Goal: Contribute content: Contribute content

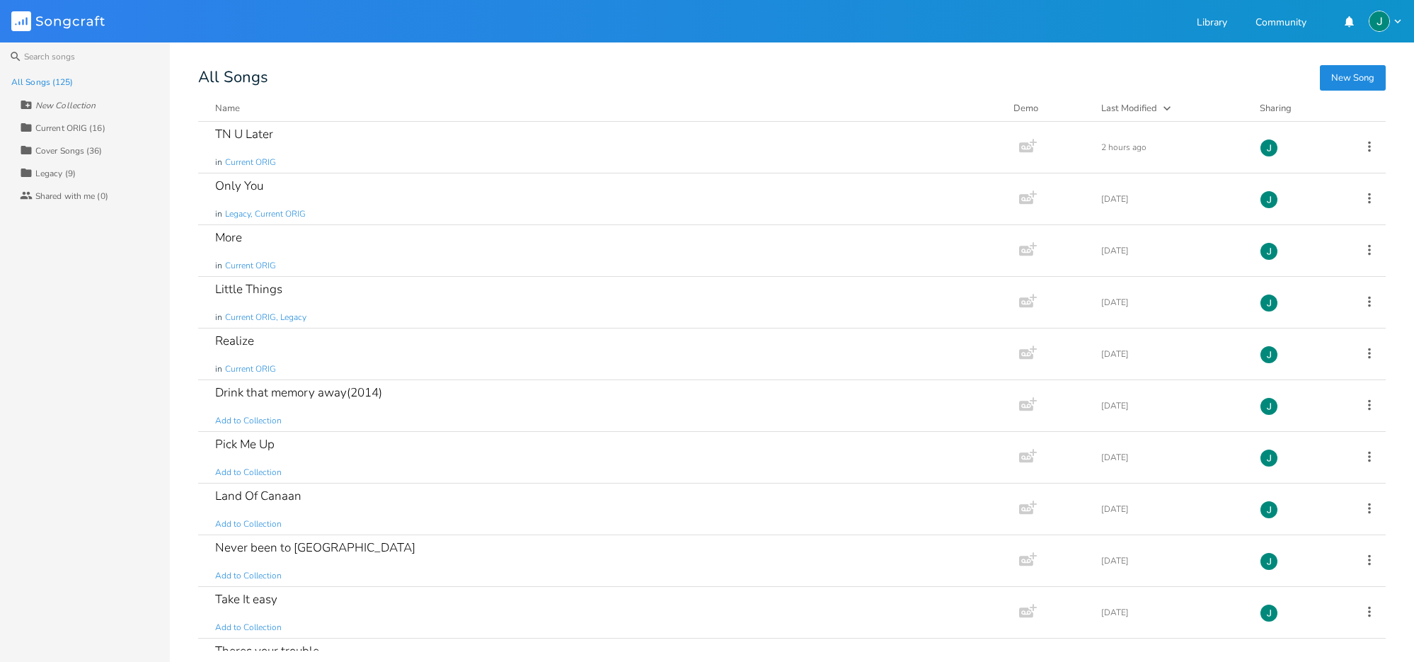
click at [1360, 75] on button "New Song" at bounding box center [1353, 77] width 66 height 25
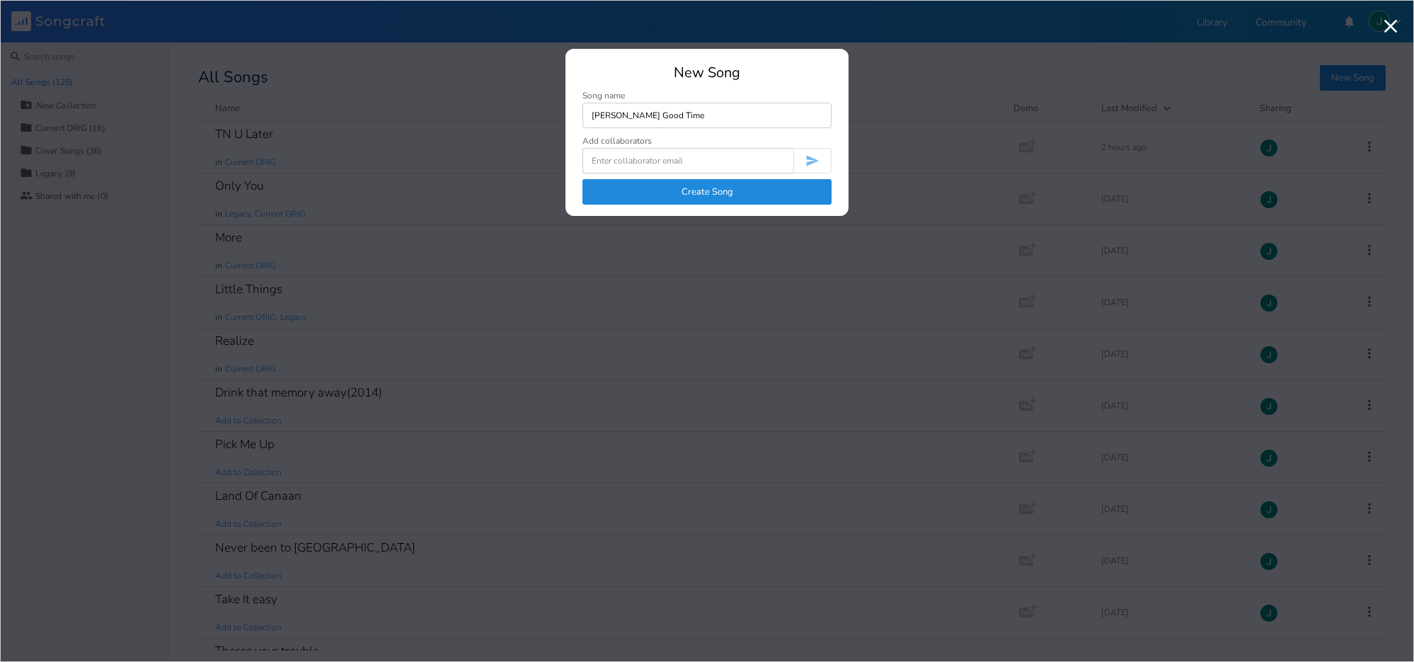
type input "[PERSON_NAME] Good Time"
click at [664, 188] on button "Create Song" at bounding box center [706, 191] width 249 height 25
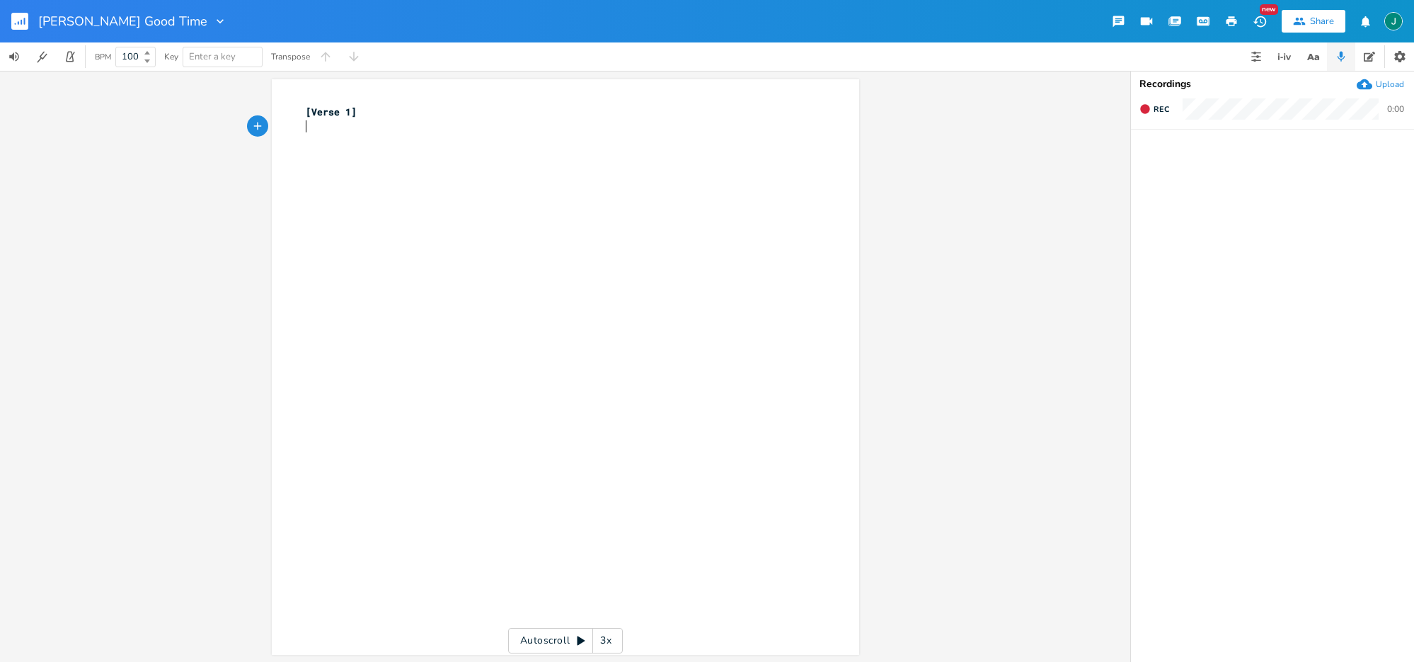
click at [342, 135] on div "xxxxxxxxxx [Verse 1] ​" at bounding box center [558, 119] width 511 height 35
type textarea "I been working hard ik"
type textarea "like a dog"
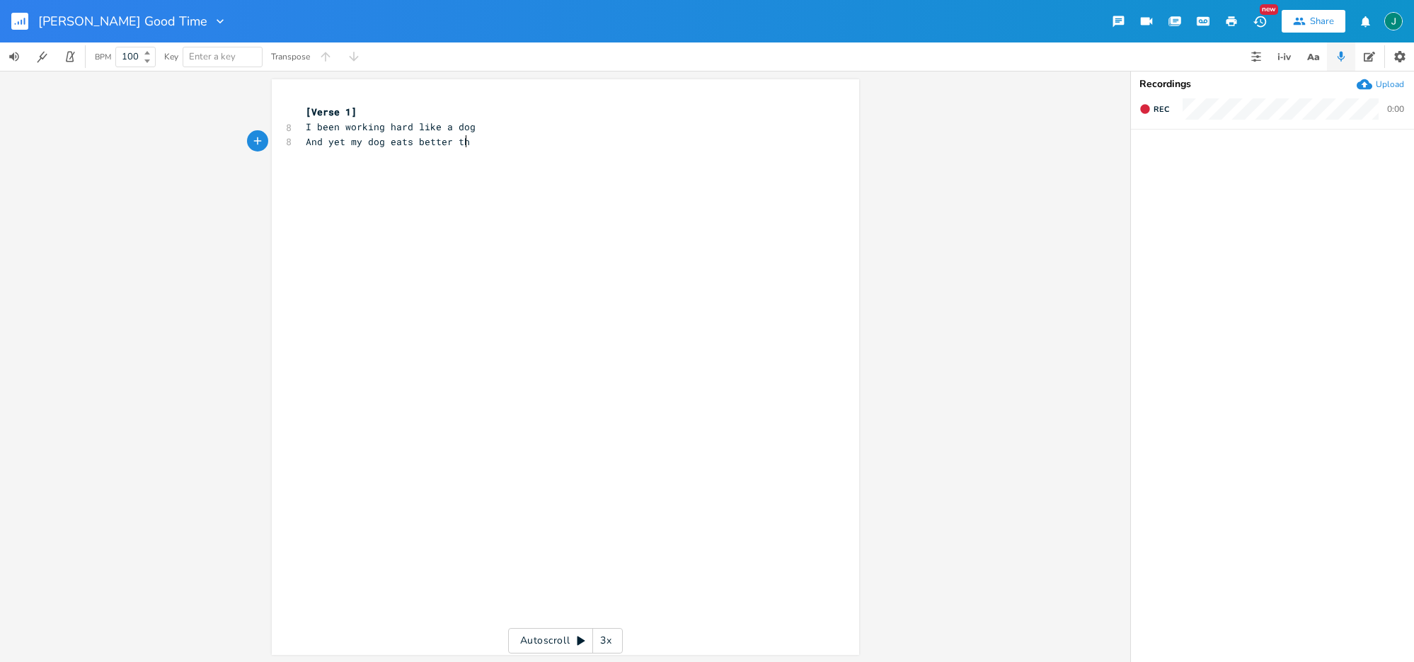
scroll to position [0, 125]
type textarea "And yet my dog eats better then me"
click at [306, 111] on span "[Verse 1]" at bounding box center [331, 111] width 51 height 13
click at [303, 110] on pre "​" at bounding box center [558, 112] width 511 height 15
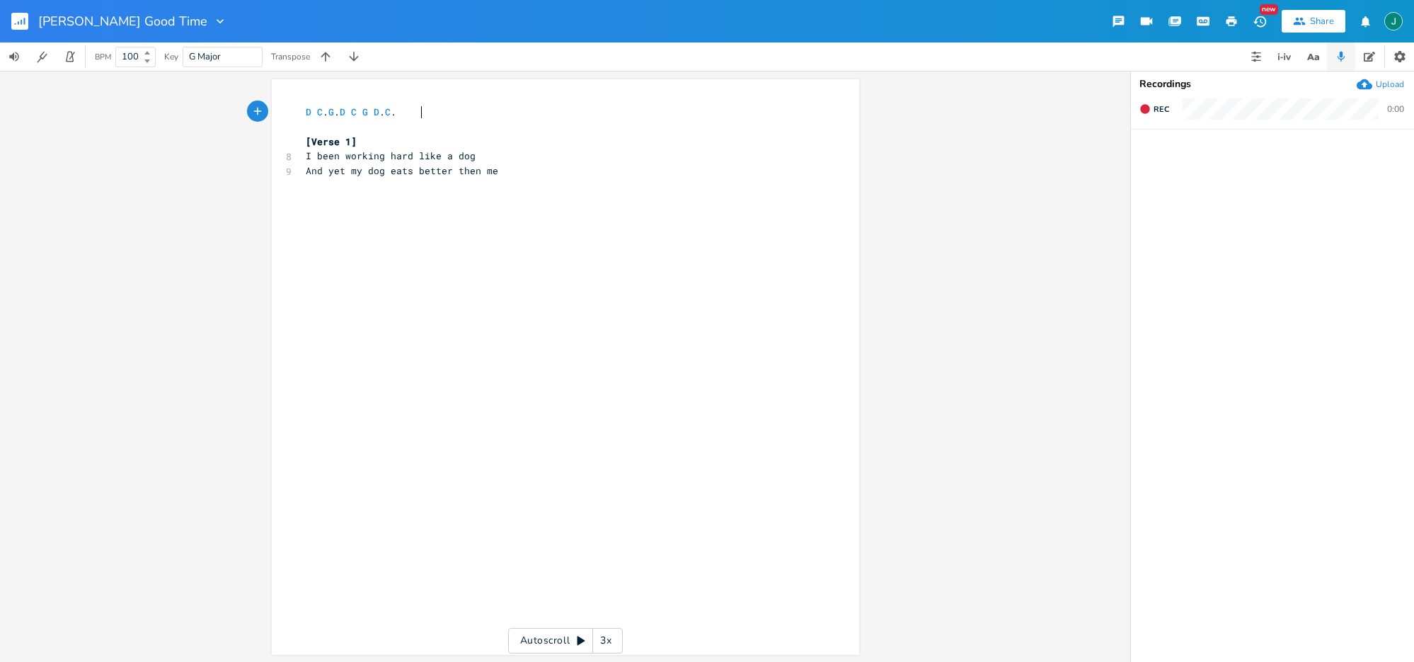
scroll to position [0, 84]
type textarea "D C. G. D C G d. C. G"
click at [396, 110] on span "D C . G . D C G D . C . G" at bounding box center [354, 111] width 96 height 13
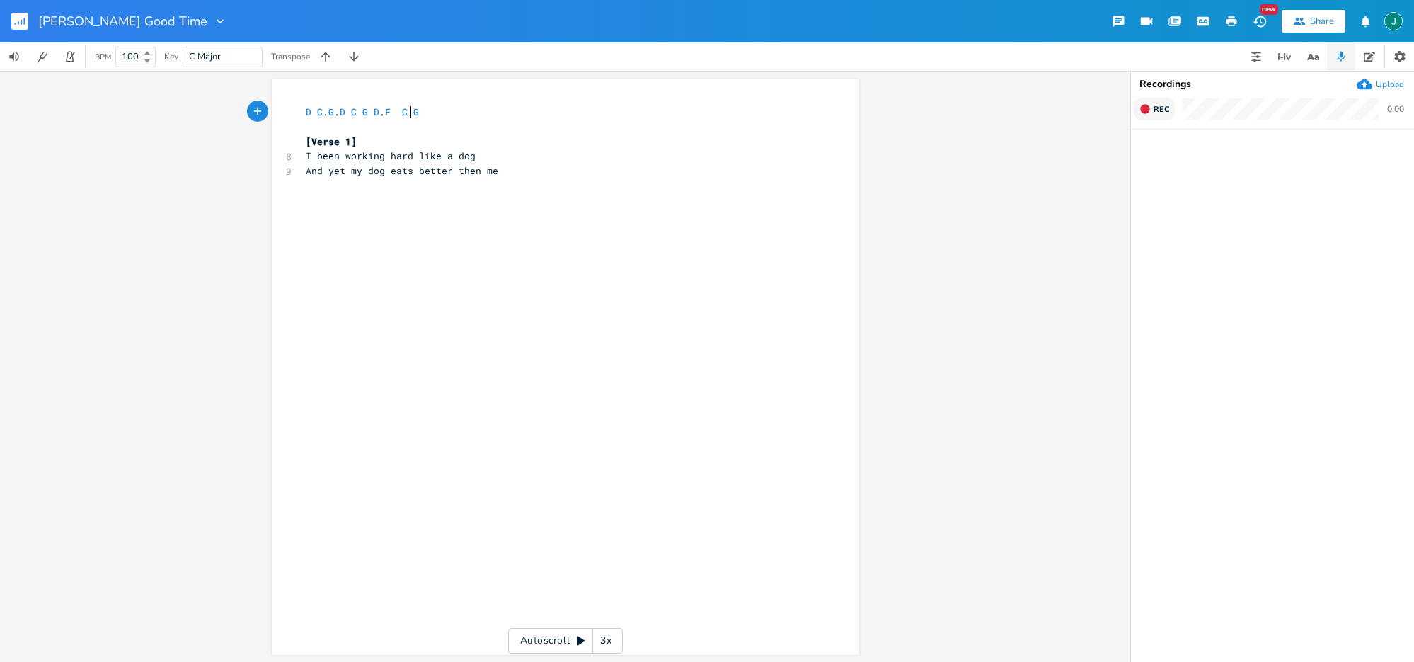
type textarea "F"
click at [1147, 111] on icon "button" at bounding box center [1144, 108] width 9 height 9
click at [1147, 111] on rect "button" at bounding box center [1146, 109] width 8 height 8
drag, startPoint x: 303, startPoint y: 175, endPoint x: 638, endPoint y: 175, distance: 334.8
click at [503, 170] on pre "And yet my dog eats better then me" at bounding box center [558, 170] width 511 height 15
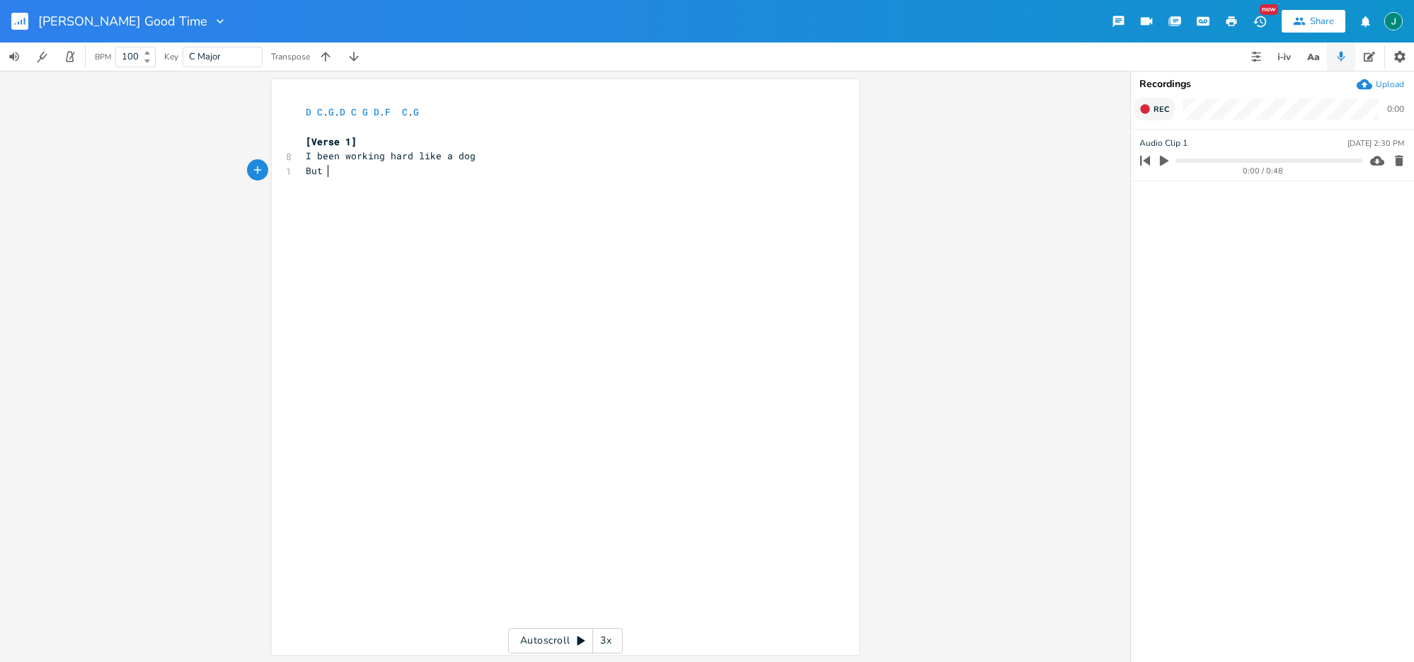
scroll to position [0, 16]
type textarea "But I won't let that [MEDICAL_DATA] me"
drag, startPoint x: 418, startPoint y: 172, endPoint x: 428, endPoint y: 185, distance: 16.1
click at [433, 171] on span "But I won't let that [MEDICAL_DATA] me" at bounding box center [413, 170] width 215 height 13
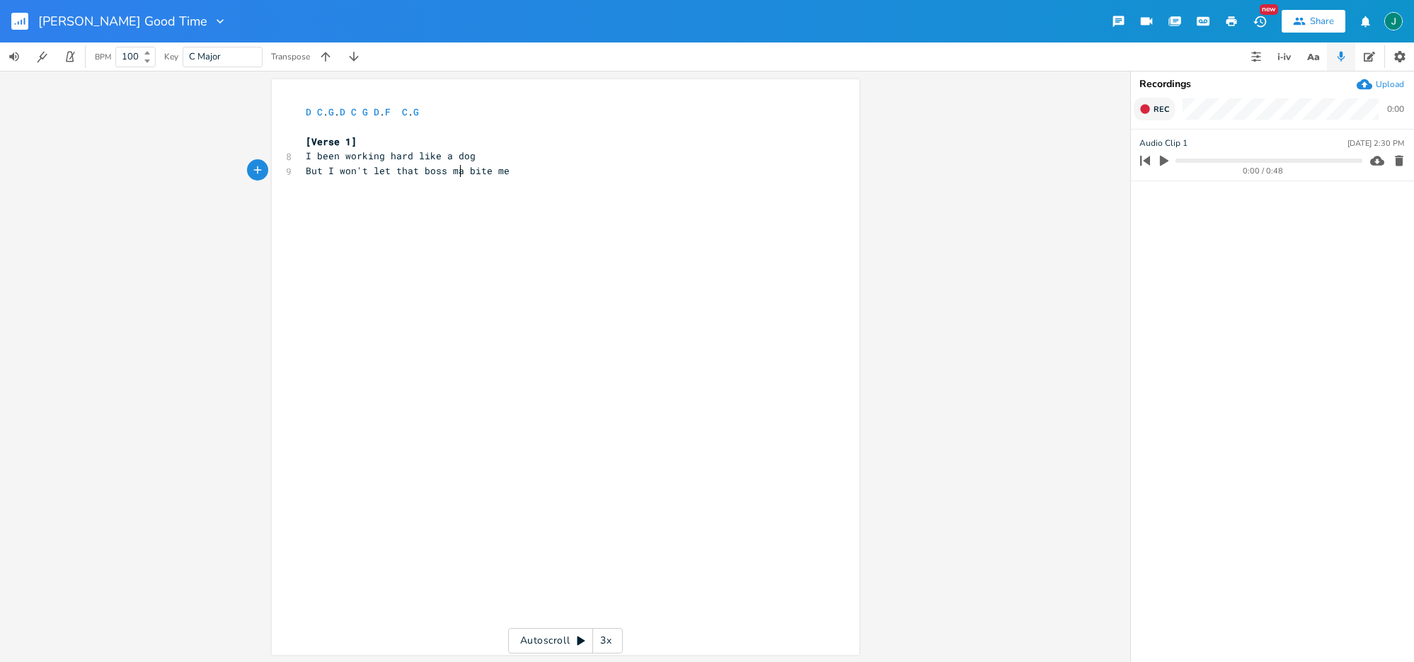
type textarea "boss man"
click at [551, 169] on pre "But I won't let that boss man bite me" at bounding box center [558, 170] width 511 height 15
type textarea "I park car"
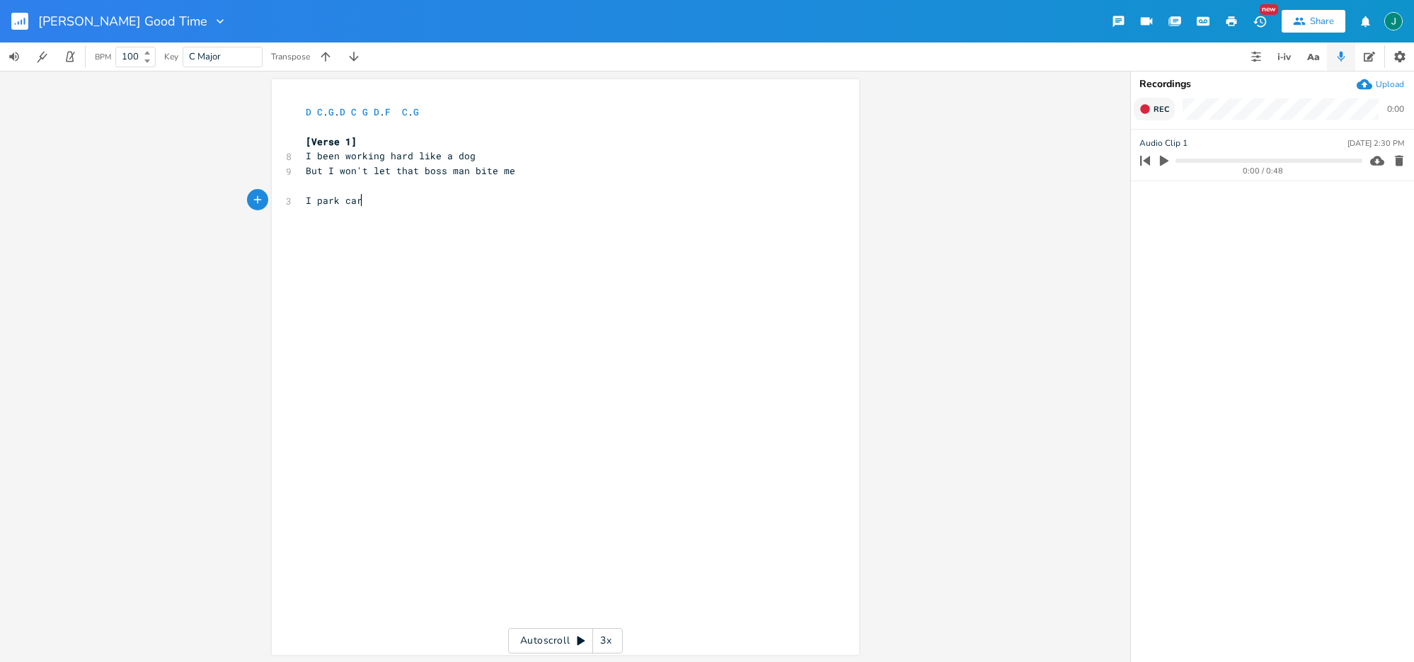
scroll to position [0, 38]
type textarea "hid"
type textarea "e n"
type textarea "my car in my back yard"
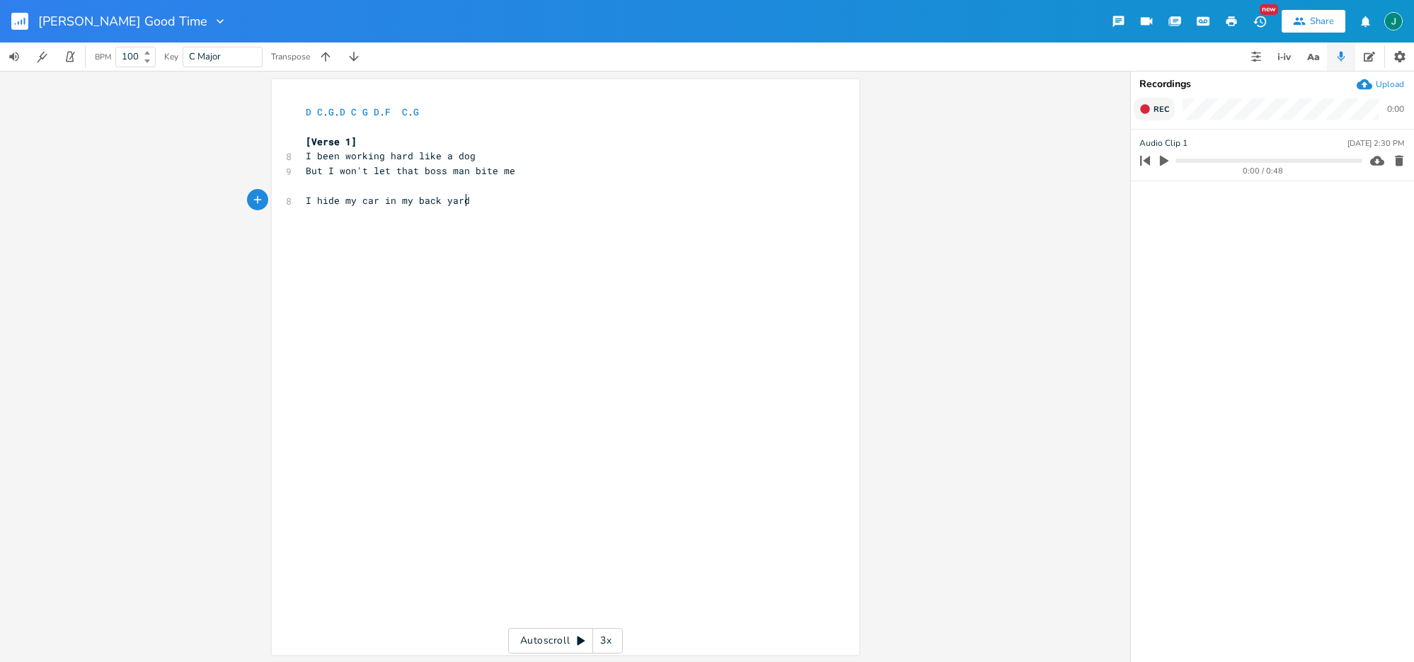
scroll to position [0, 96]
type textarea "Until"
type textarea "So the bank wh"
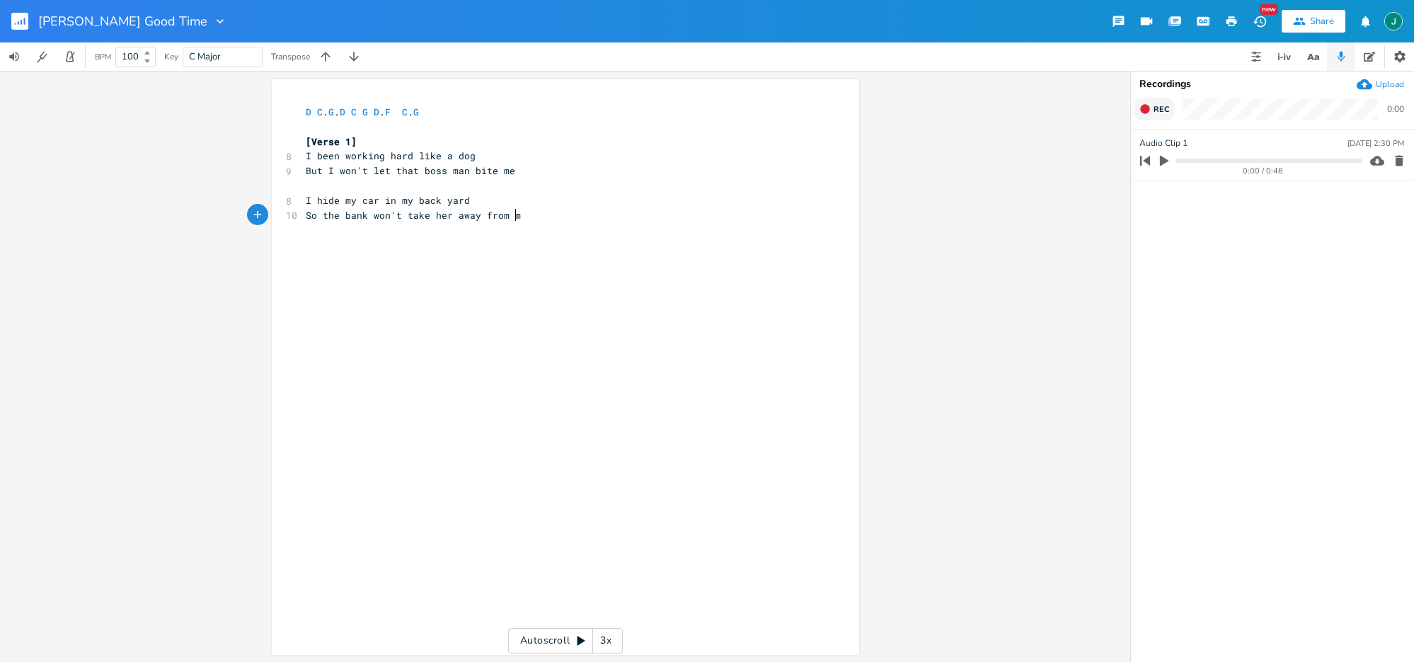
type textarea "on't take her away from me"
type textarea "But tonight I won't let trouble show"
type textarea "We;ll"
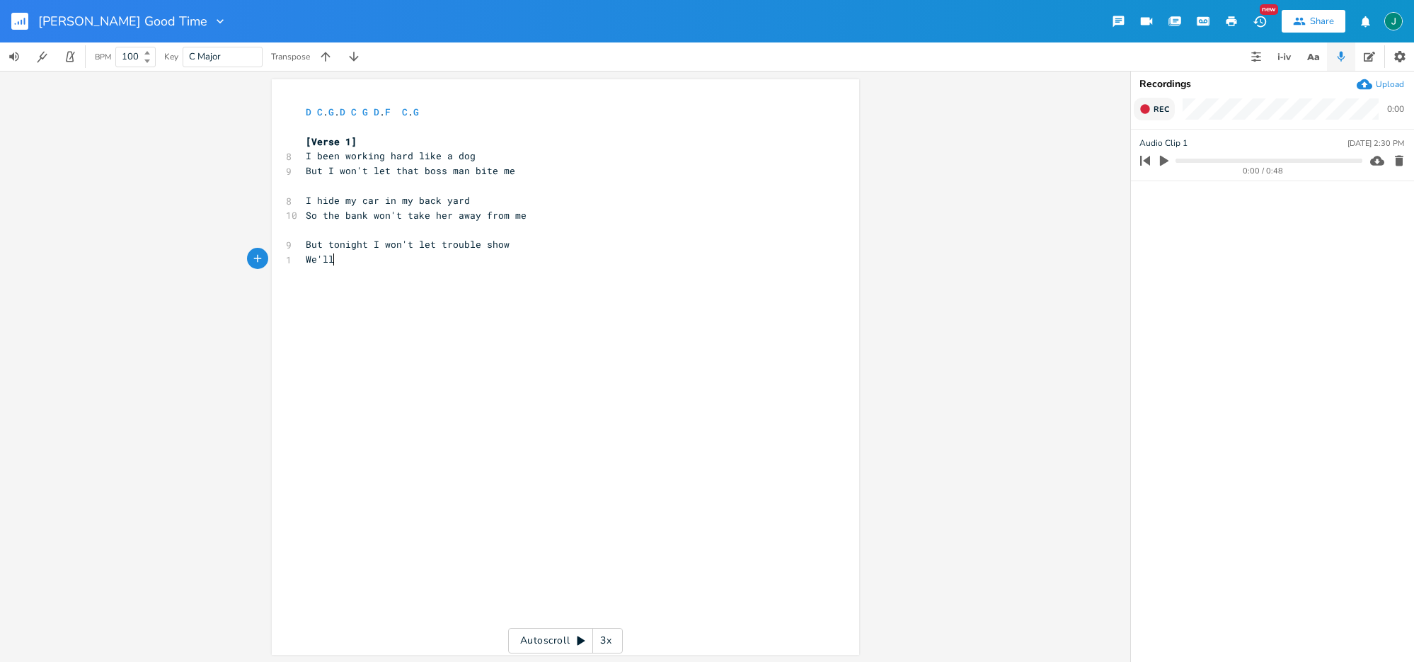
scroll to position [0, 7]
type textarea "'ll got"
type textarea "out and have a Willing"
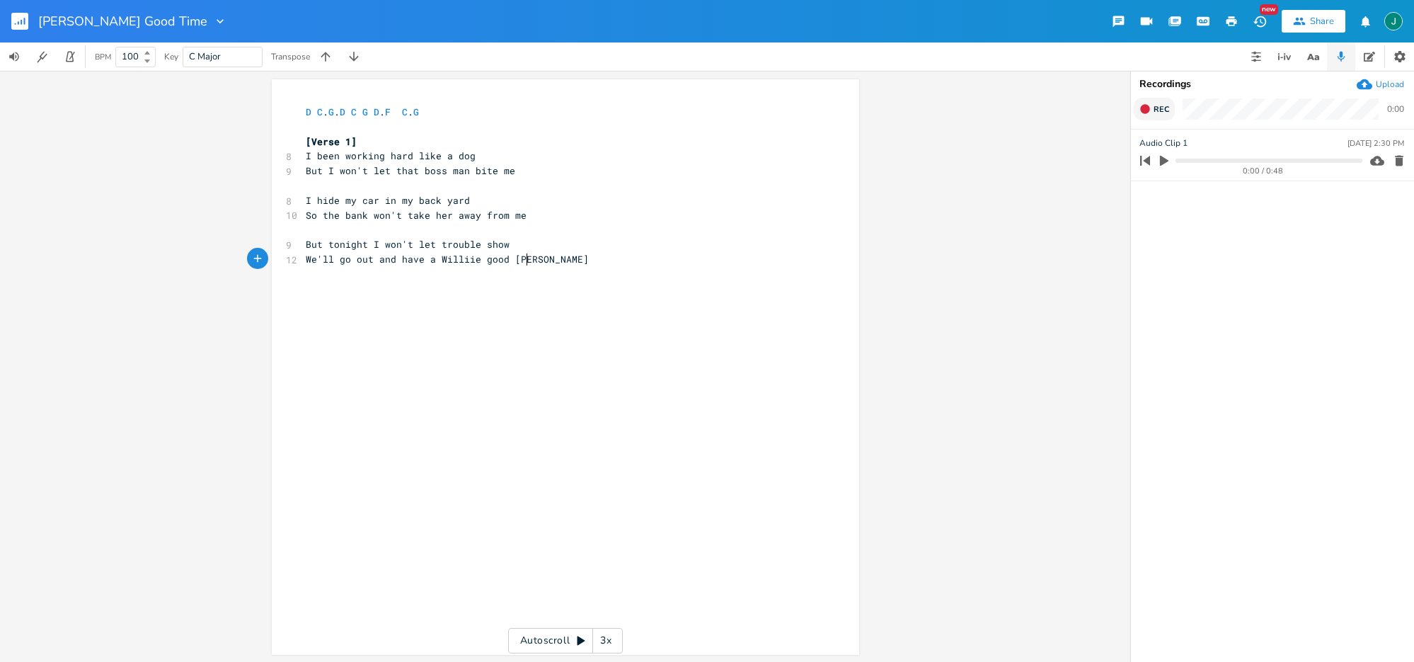
type textarea "ie good time"
drag, startPoint x: 464, startPoint y: 261, endPoint x: 461, endPoint y: 275, distance: 13.9
click at [464, 261] on span "We'll go out and have a Williie good time" at bounding box center [422, 259] width 232 height 13
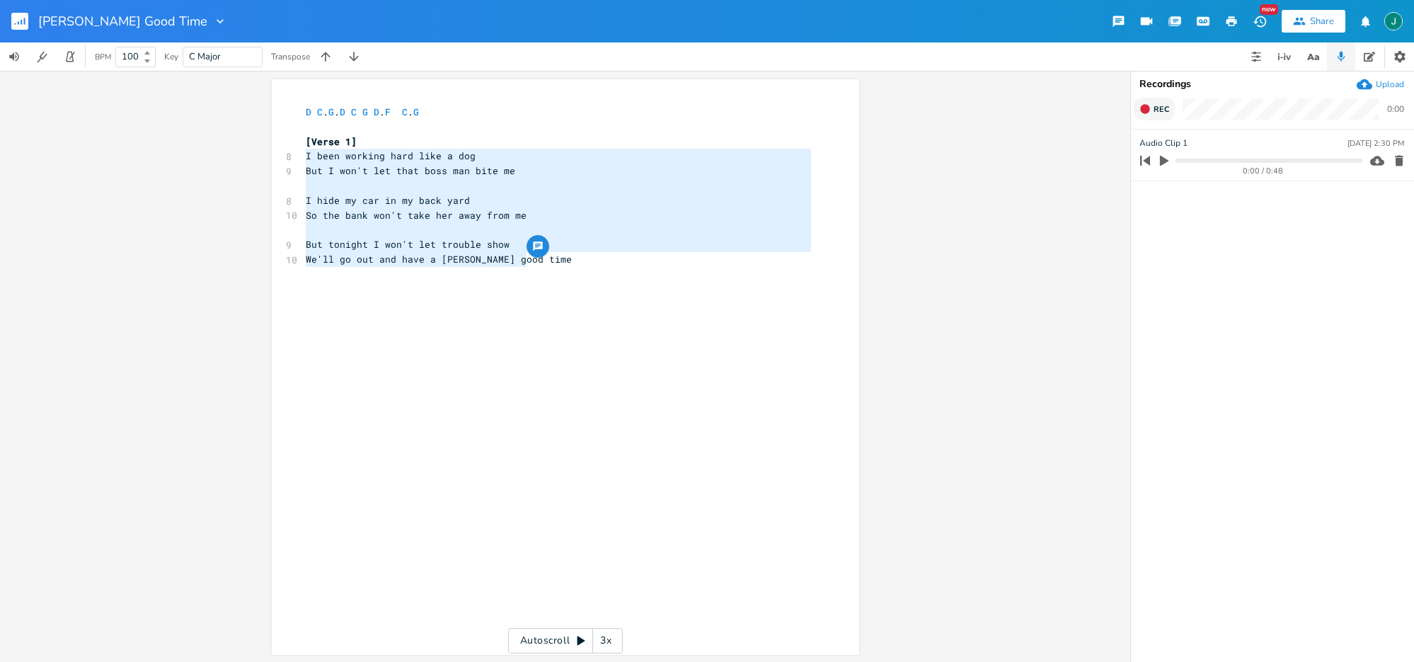
drag, startPoint x: 302, startPoint y: 156, endPoint x: 553, endPoint y: 262, distance: 272.5
click at [553, 262] on div "D C . G . D C G D . F C . G ​ [Verse 1] 8 I been working hard like a dog 9 But …" at bounding box center [558, 193] width 511 height 177
type textarea "I been working hard like a dog But I won't let that boss man bite me I hide my …"
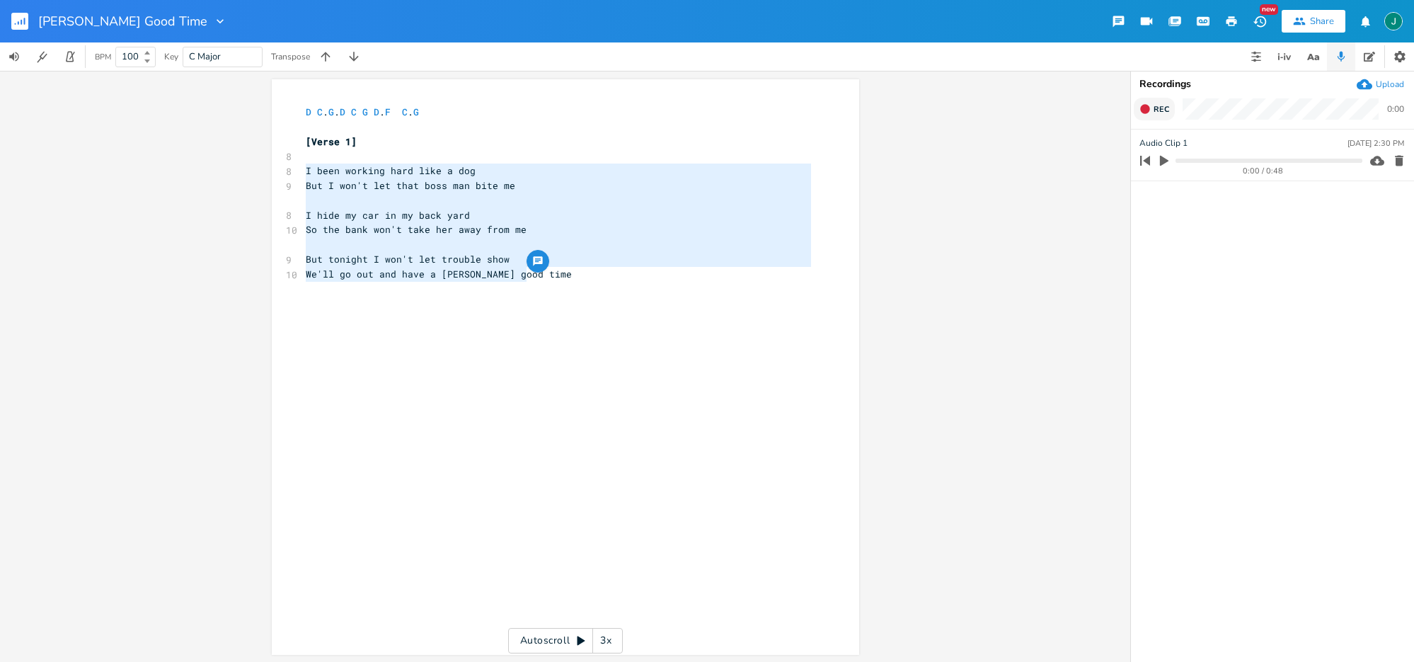
click at [308, 276] on span "We'll go out and have a [PERSON_NAME] good time" at bounding box center [439, 274] width 266 height 13
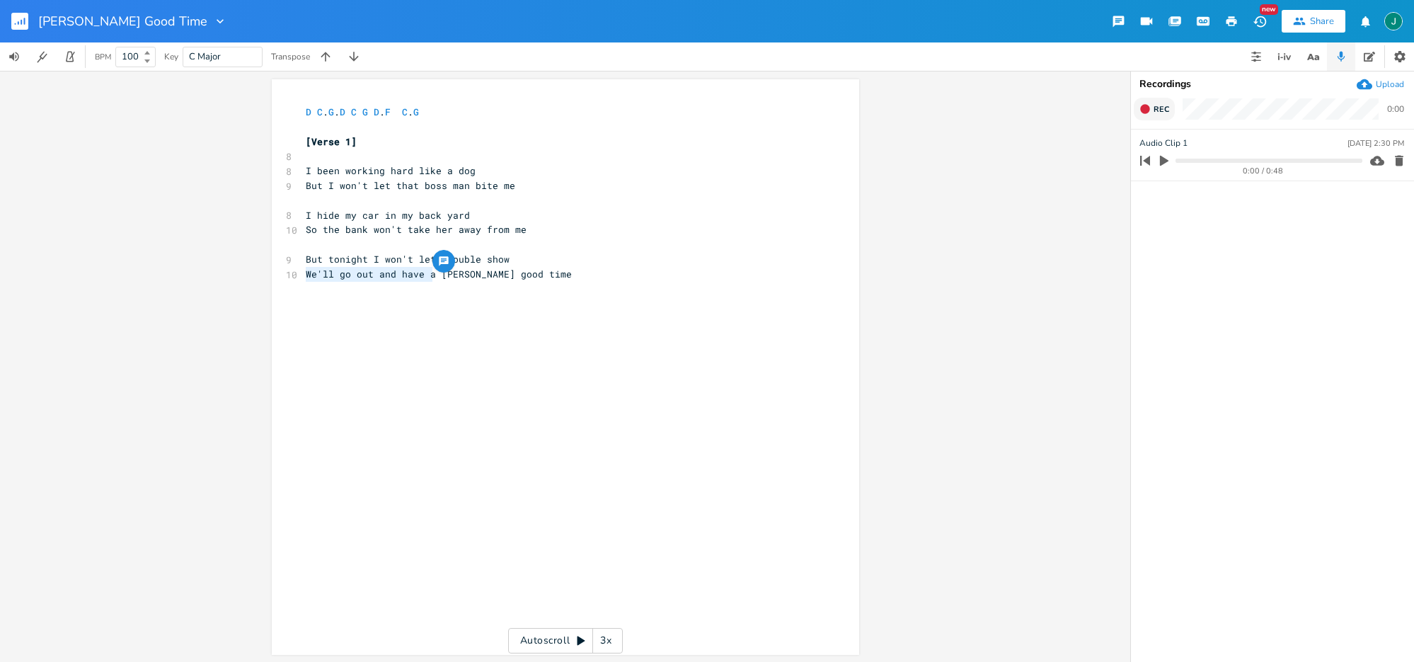
drag, startPoint x: 430, startPoint y: 277, endPoint x: 296, endPoint y: 279, distance: 133.8
click at [296, 279] on div "We'll go out and have a x D C . G . D C G D . F C . G ​ [Verse 1] 8 ​ 8 I been …" at bounding box center [565, 366] width 587 height 575
type textarea "Tonight I won't let those troubles come around"
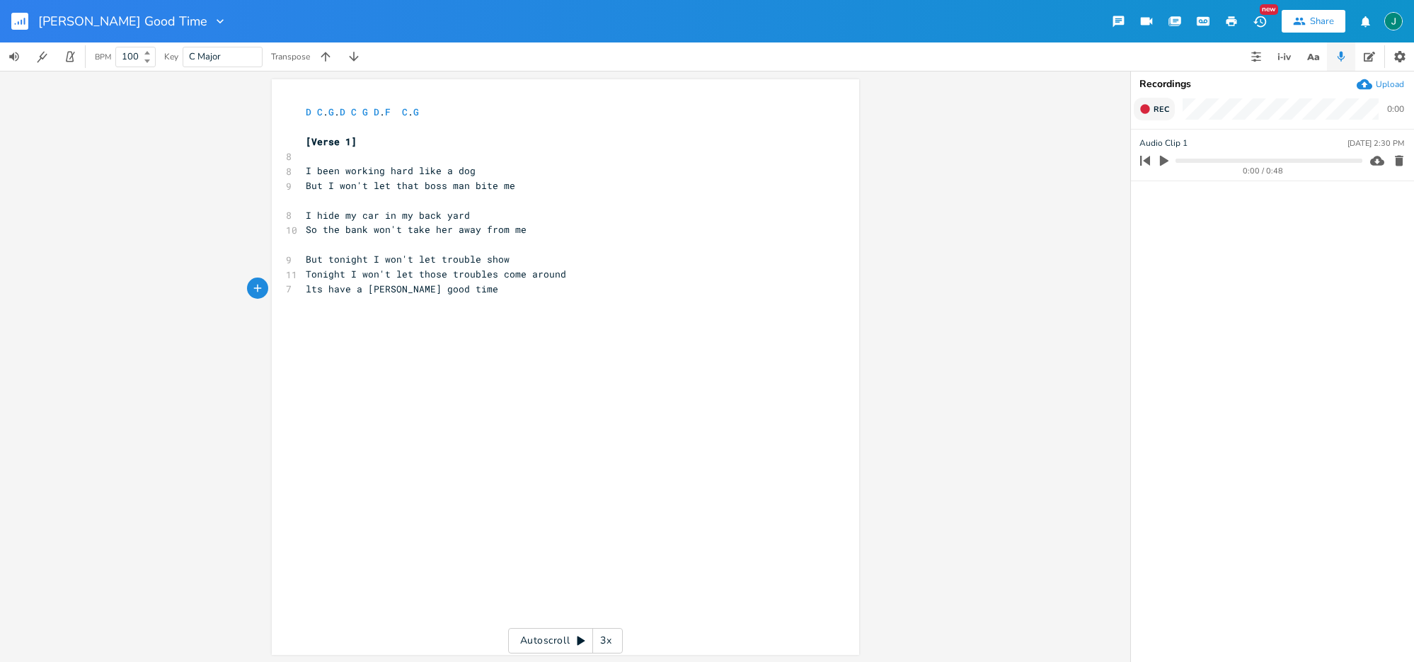
type textarea "lts have a"
type textarea "I hide my car in my back yard"
drag, startPoint x: 302, startPoint y: 214, endPoint x: 496, endPoint y: 216, distance: 193.9
click at [496, 216] on pre "I hide my car in my back yard" at bounding box center [558, 215] width 511 height 15
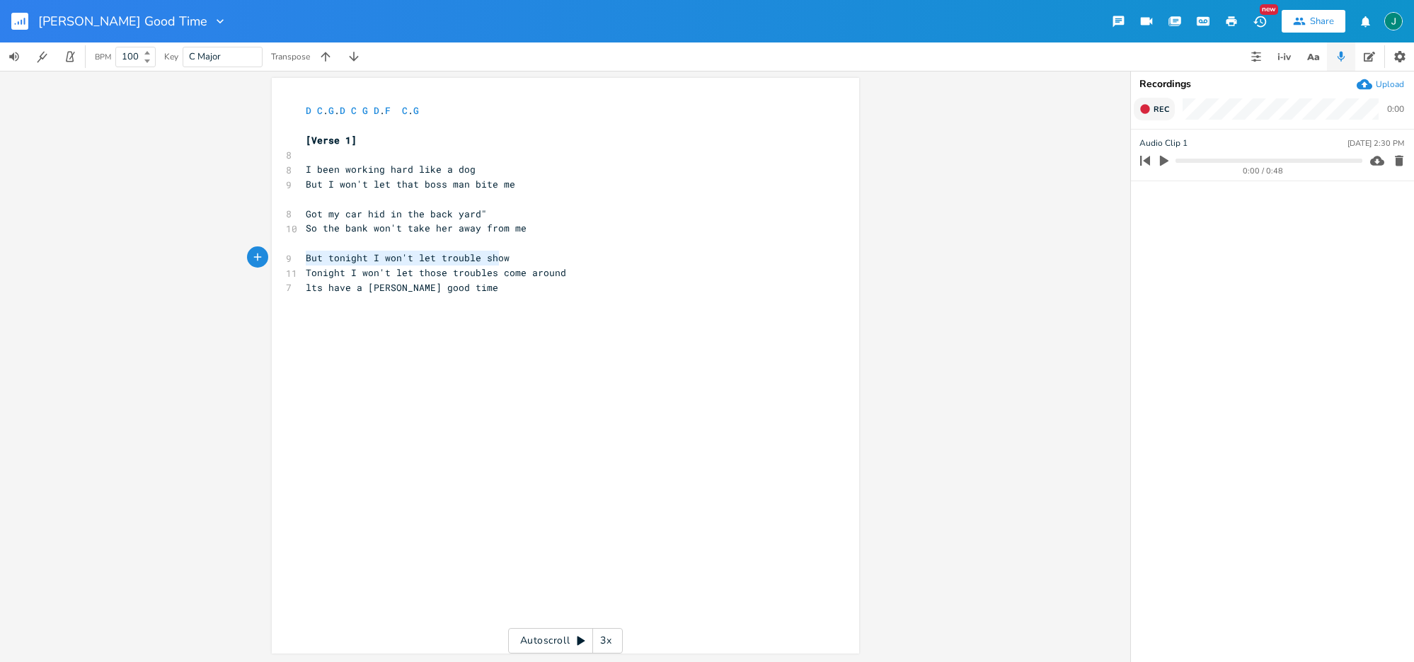
type textarea "But tonight I won't let trouble show"
drag, startPoint x: 303, startPoint y: 258, endPoint x: 500, endPoint y: 261, distance: 197.5
click at [500, 261] on pre "But tonight I won't let trouble show" at bounding box center [558, 258] width 511 height 15
click at [307, 288] on span "lts have a [PERSON_NAME] good time" at bounding box center [402, 287] width 193 height 13
type textarea "e"
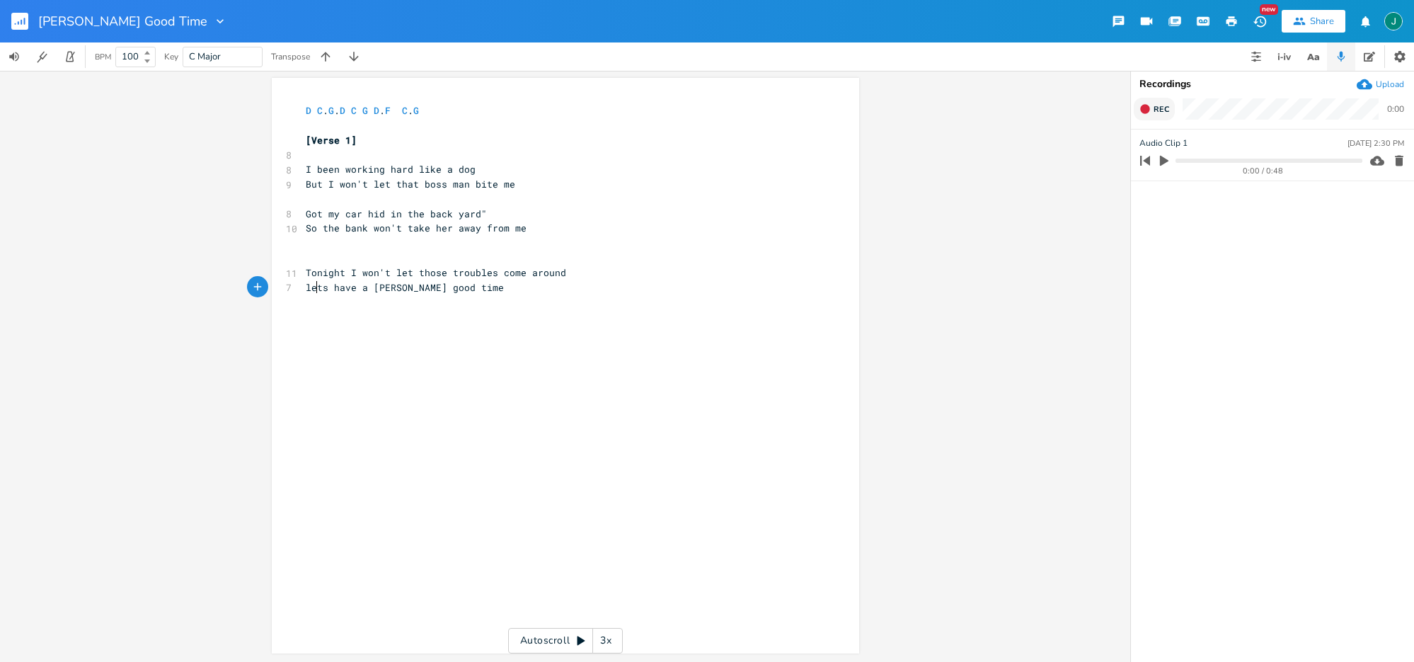
scroll to position [0, 5]
click at [318, 257] on pre "​" at bounding box center [558, 258] width 511 height 15
click at [377, 214] on span "Got my car hid in the back yard"" at bounding box center [396, 213] width 181 height 13
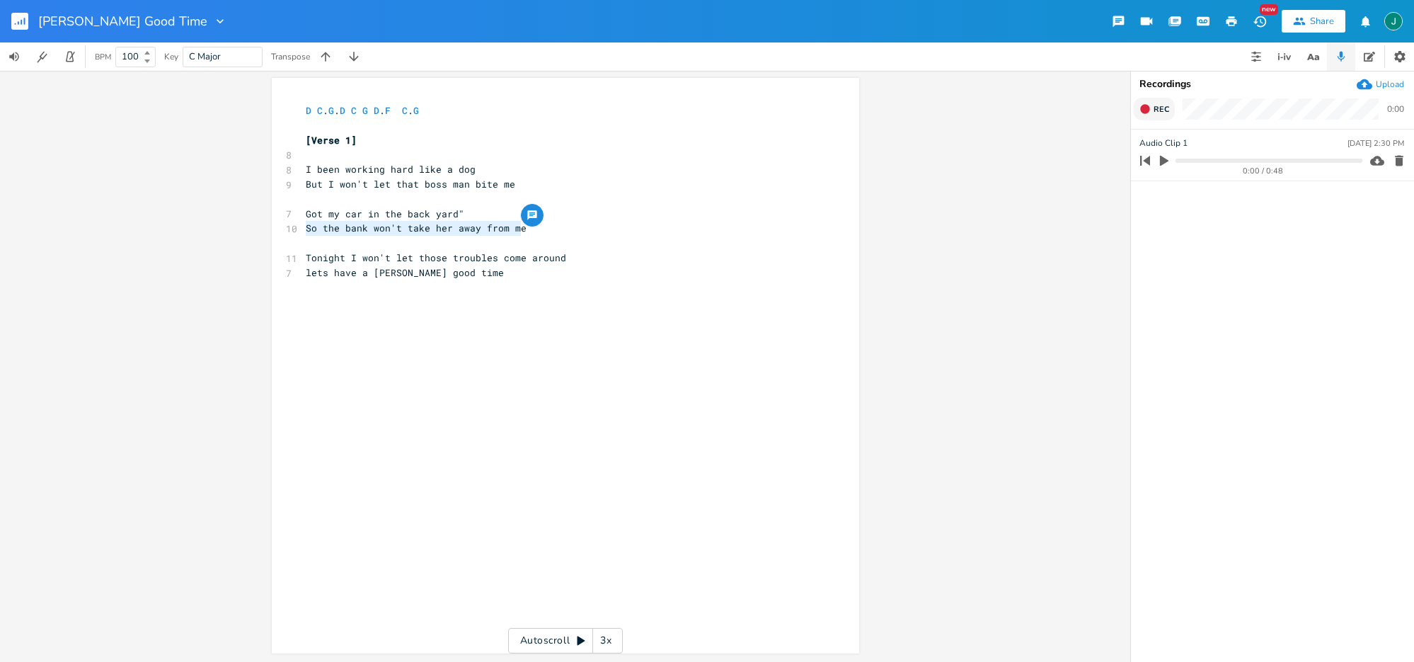
drag, startPoint x: 302, startPoint y: 231, endPoint x: 545, endPoint y: 228, distance: 242.8
click at [545, 228] on pre "So the bank won't take her away from me" at bounding box center [558, 228] width 511 height 15
type textarea "So the bank won't take her away from me"
click at [457, 215] on pre "Got my car in the back yard"" at bounding box center [558, 214] width 511 height 15
drag, startPoint x: 304, startPoint y: 232, endPoint x: 522, endPoint y: 224, distance: 218.1
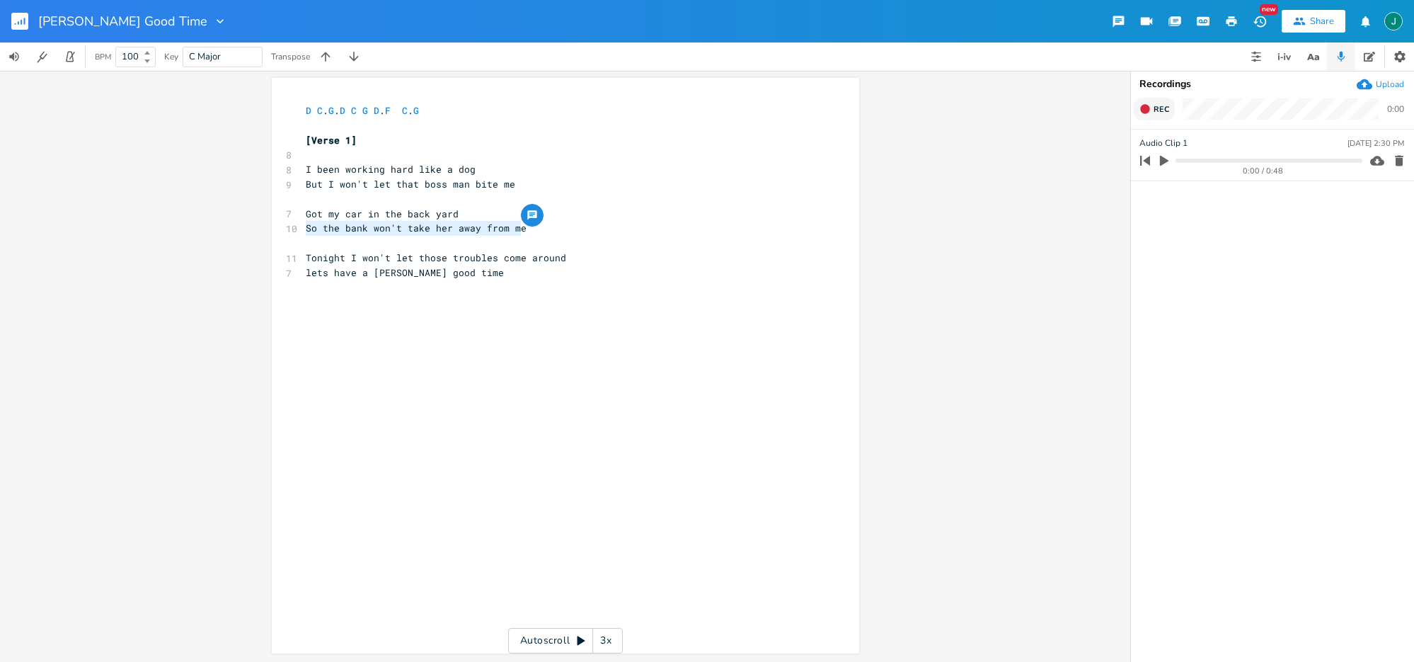
click at [522, 224] on div "So the bank won't take her away from me x D C . G . D C G D . F C . G ​ [Verse …" at bounding box center [565, 365] width 587 height 575
type textarea "I can't pay the bank and all thise service fees"
click at [478, 231] on span "I can't pay the bank and all thise service fees" at bounding box center [439, 228] width 266 height 13
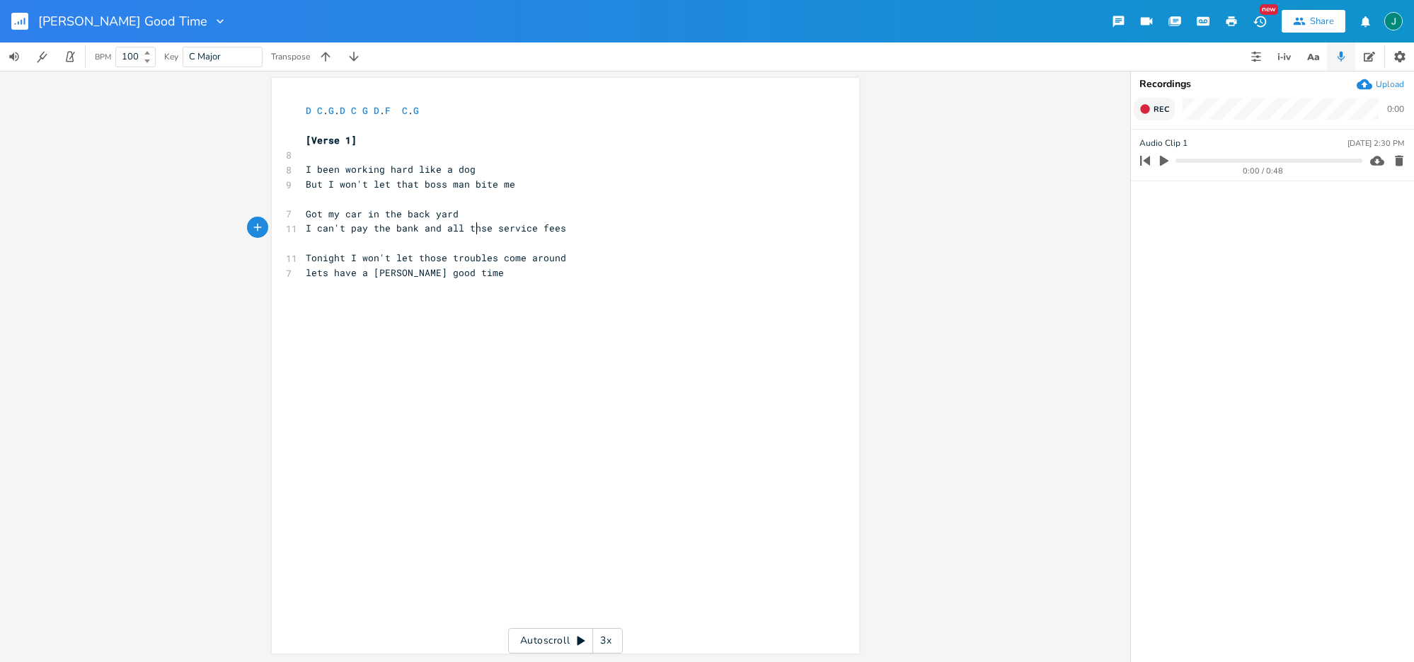
type textarea "o"
drag, startPoint x: 566, startPoint y: 259, endPoint x: 302, endPoint y: 260, distance: 264.0
click at [303, 260] on pre "Tonight I won't let those troubles come around" at bounding box center [558, 258] width 511 height 15
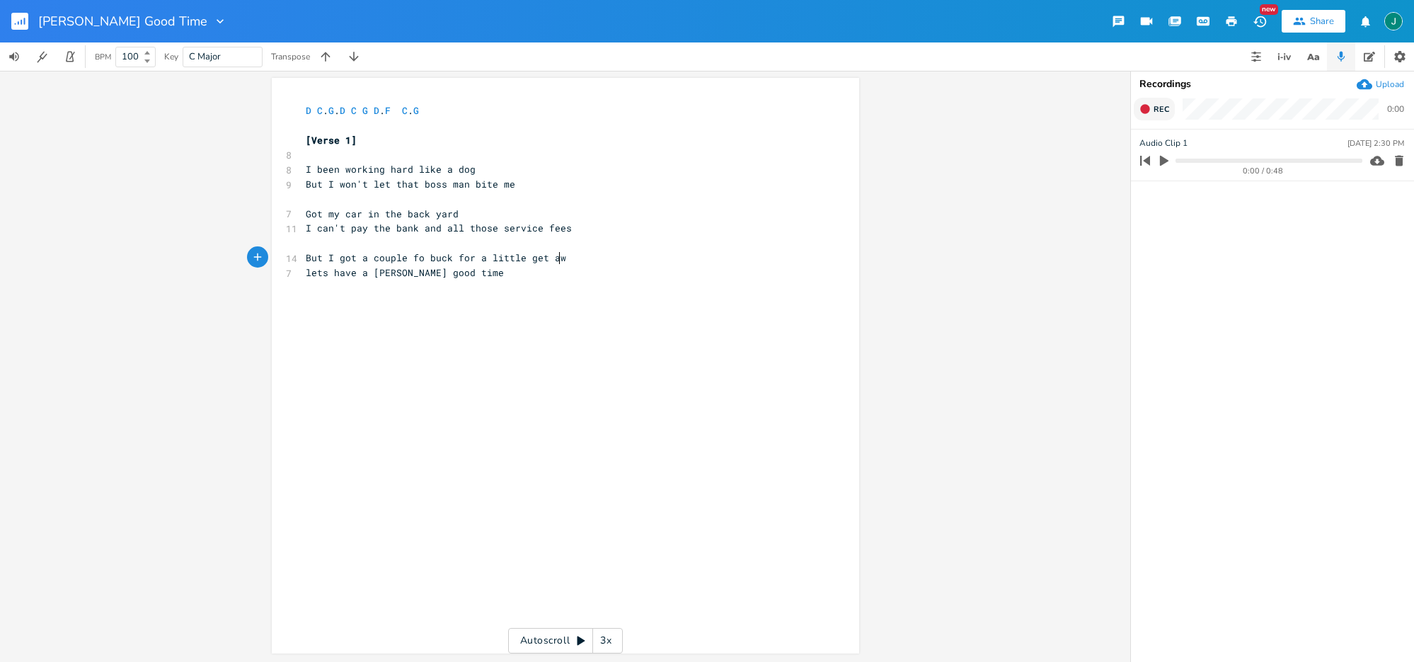
type textarea "But I got a couple fo buck for a little get away"
click at [306, 270] on span "lets have a [PERSON_NAME] good time" at bounding box center [405, 272] width 198 height 13
type textarea "So"
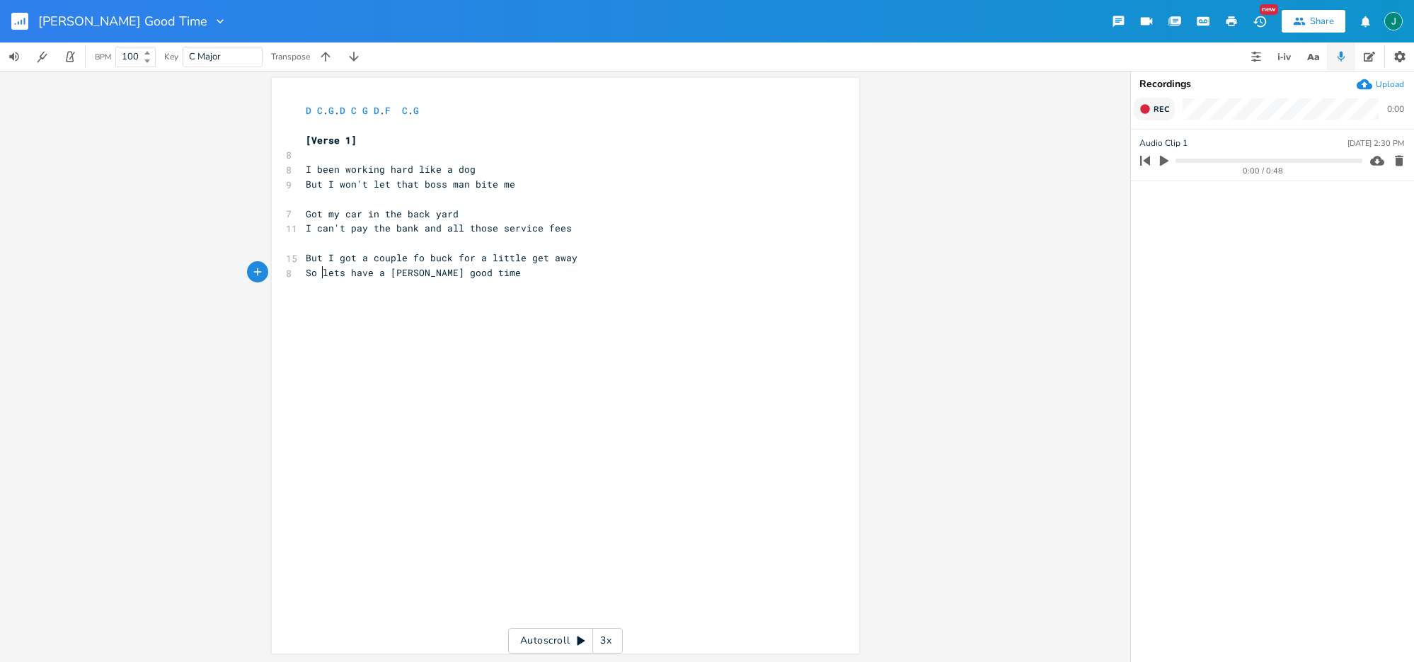
click at [342, 273] on span "So lets have a [PERSON_NAME] good time" at bounding box center [413, 272] width 215 height 13
type textarea "go"
click at [452, 350] on div "x D C . G . D C G D . F C . G ​ [Verse 1] 8 ​ 8 I been working hard like a dog …" at bounding box center [576, 379] width 546 height 557
drag, startPoint x: 408, startPoint y: 259, endPoint x: 418, endPoint y: 258, distance: 10.0
click at [418, 258] on span "But I got a couple fo buck for a little get away" at bounding box center [442, 257] width 272 height 13
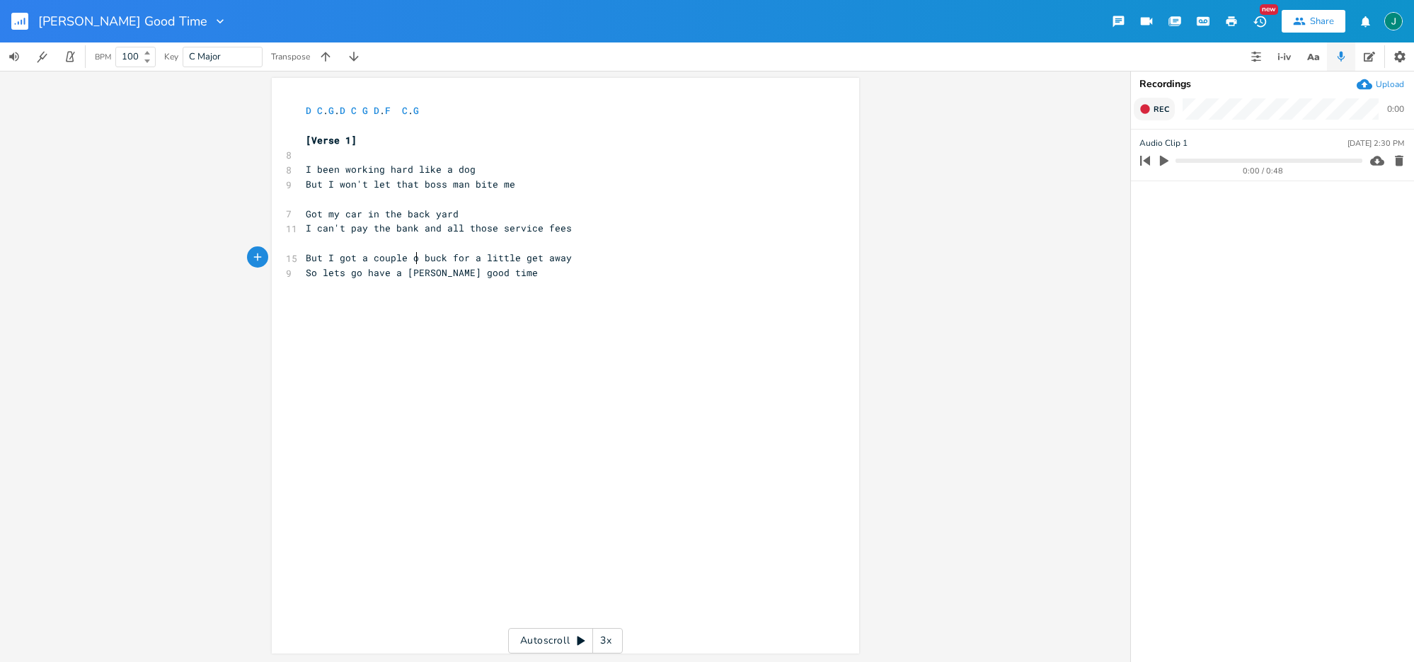
type textarea "of"
click at [445, 258] on span "But I got a couple of buck for a little get away" at bounding box center [442, 257] width 272 height 13
drag, startPoint x: 448, startPoint y: 260, endPoint x: 369, endPoint y: 259, distance: 78.6
click at [369, 259] on span "But I got a couple of buck for a little get away" at bounding box center [442, 257] width 272 height 13
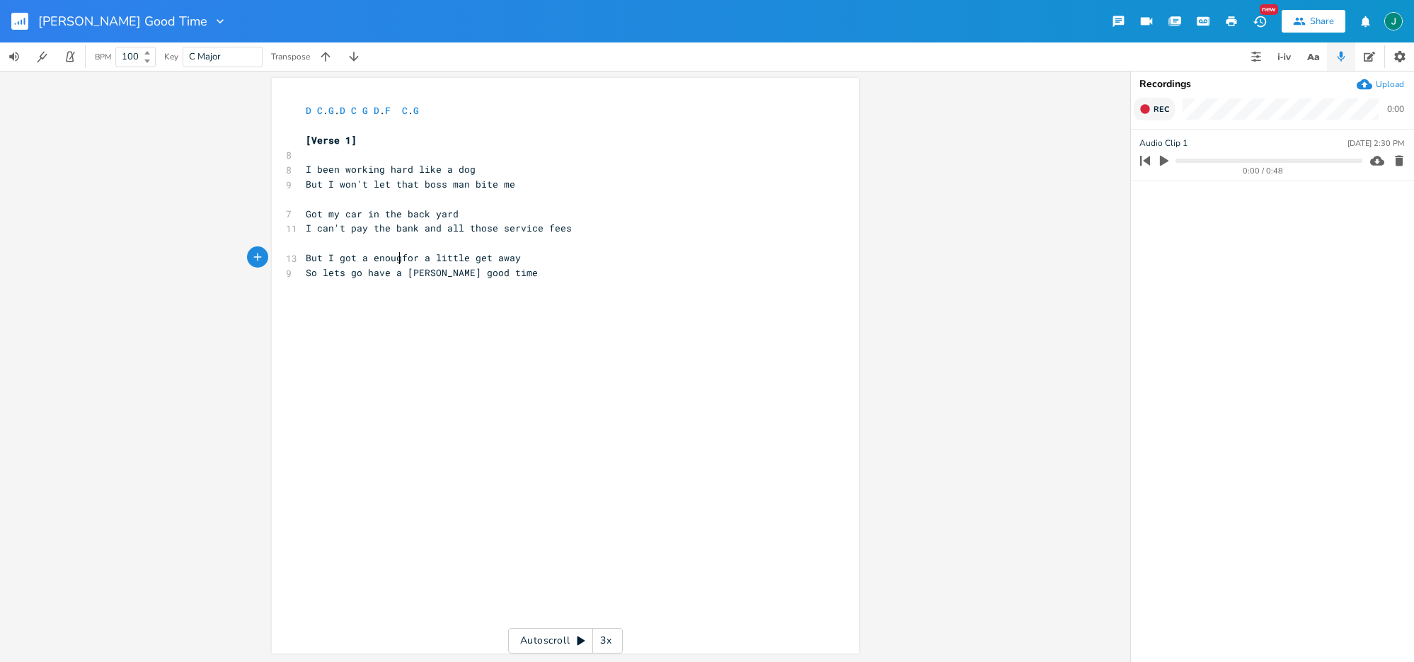
scroll to position [0, 30]
type textarea "enough"
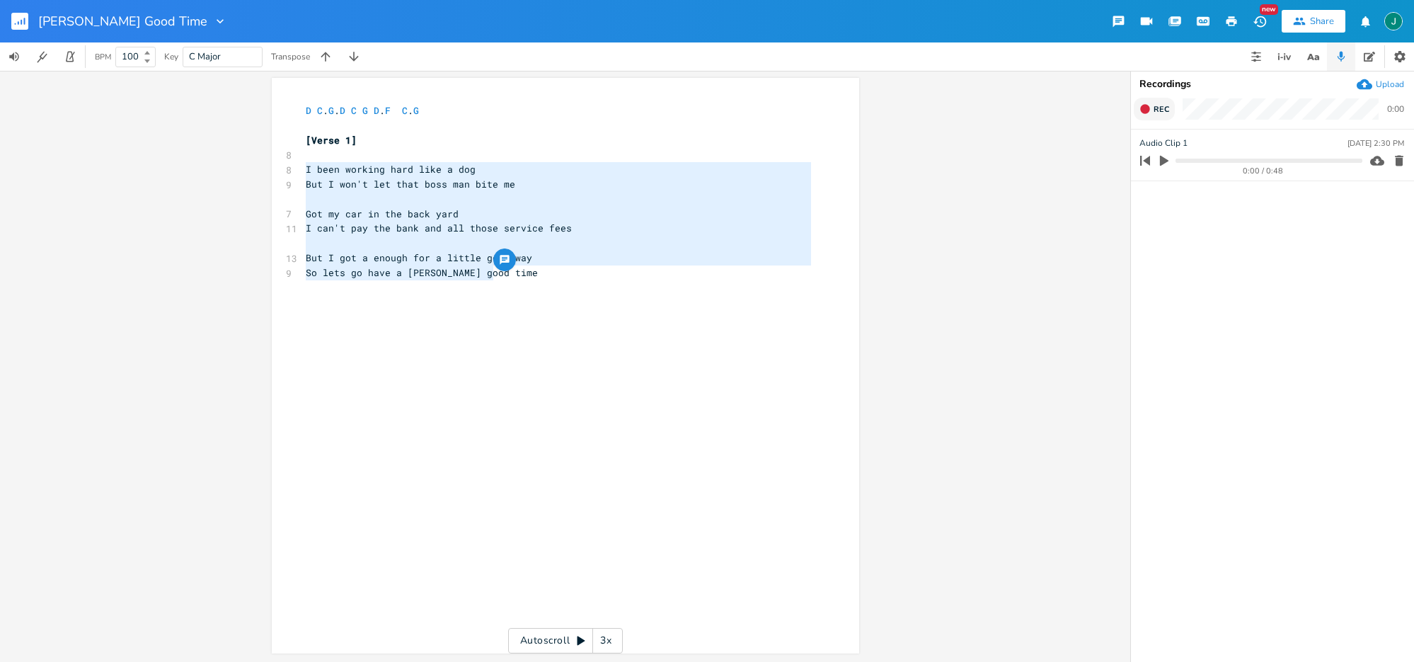
drag, startPoint x: 304, startPoint y: 168, endPoint x: 504, endPoint y: 272, distance: 225.7
click at [504, 272] on div "D C . G . D C G D . F C . G ​ [Verse 1] 8 ​ 8 I been working hard like a dog 9 …" at bounding box center [558, 191] width 511 height 177
type textarea "I been working hard like a dog But I won't let that boss man bite me Got my car…"
click at [363, 261] on span "But I got a enough for a little get away" at bounding box center [419, 257] width 226 height 13
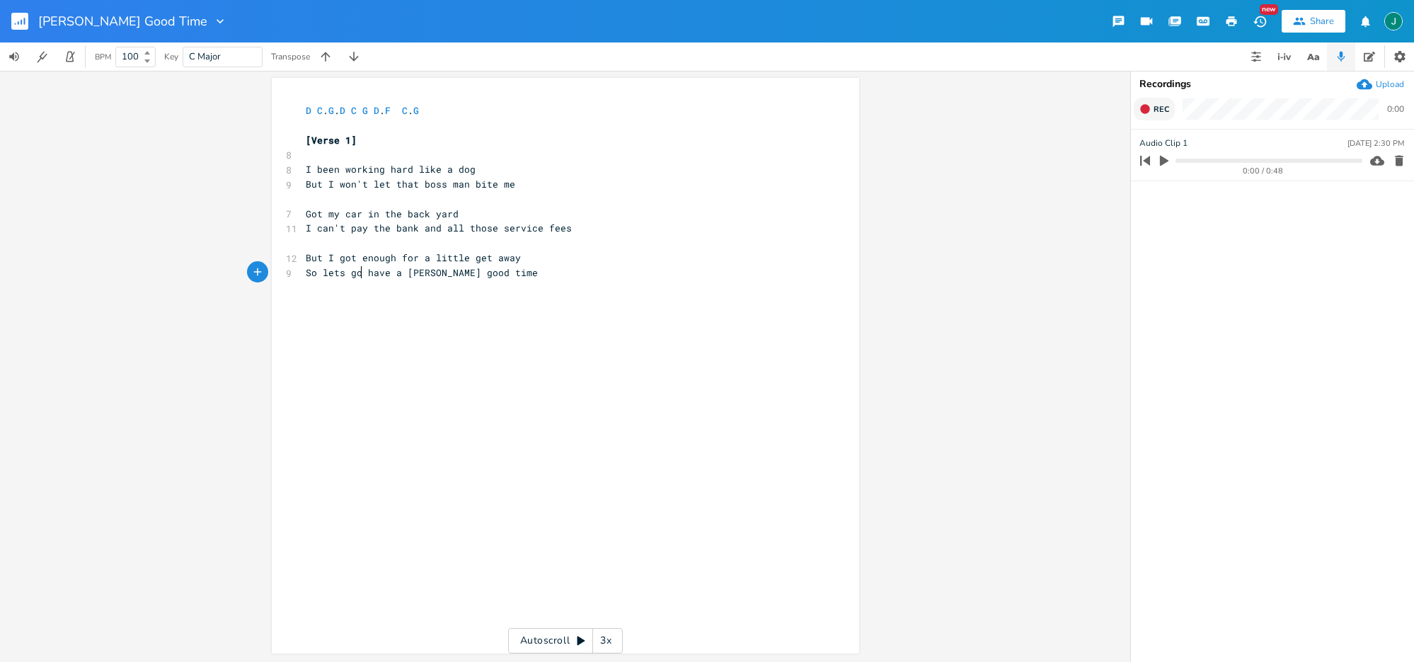
drag, startPoint x: 357, startPoint y: 272, endPoint x: 332, endPoint y: 335, distance: 67.7
click at [357, 272] on span "So lets go have a [PERSON_NAME] good time" at bounding box center [422, 272] width 232 height 13
